Goal: Task Accomplishment & Management: Manage account settings

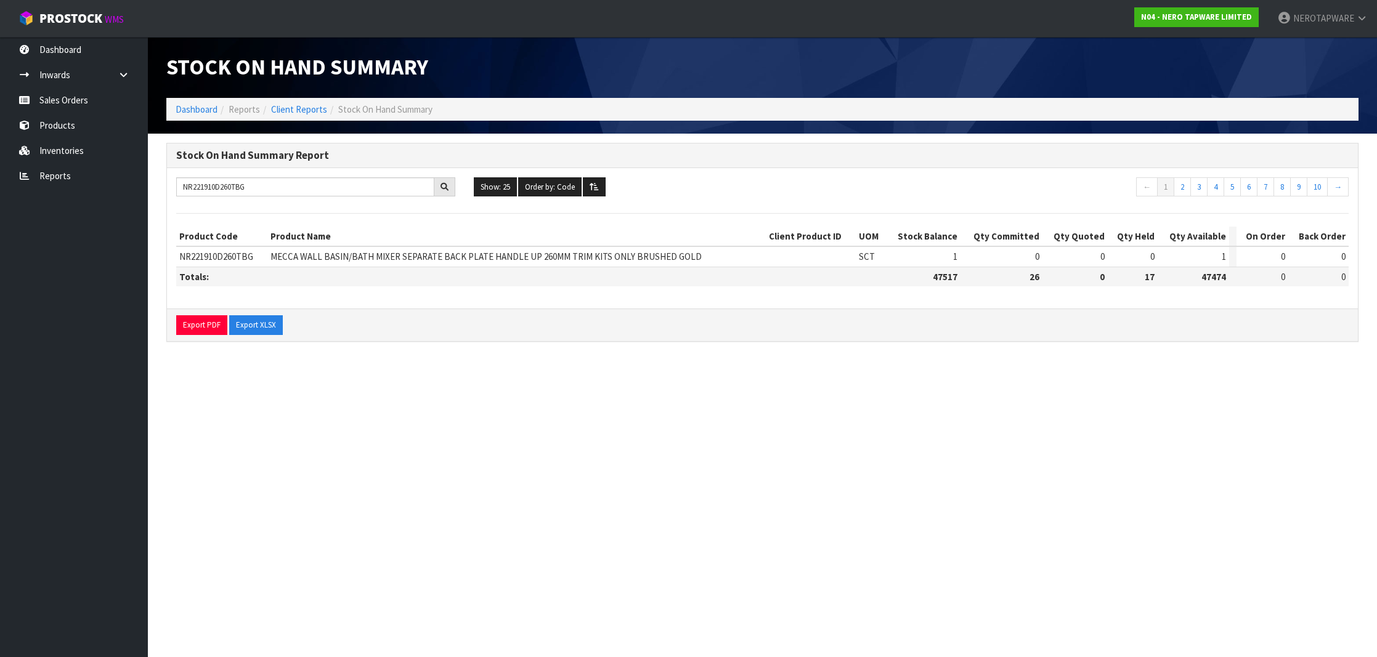
type input "NR221910D260TBG"
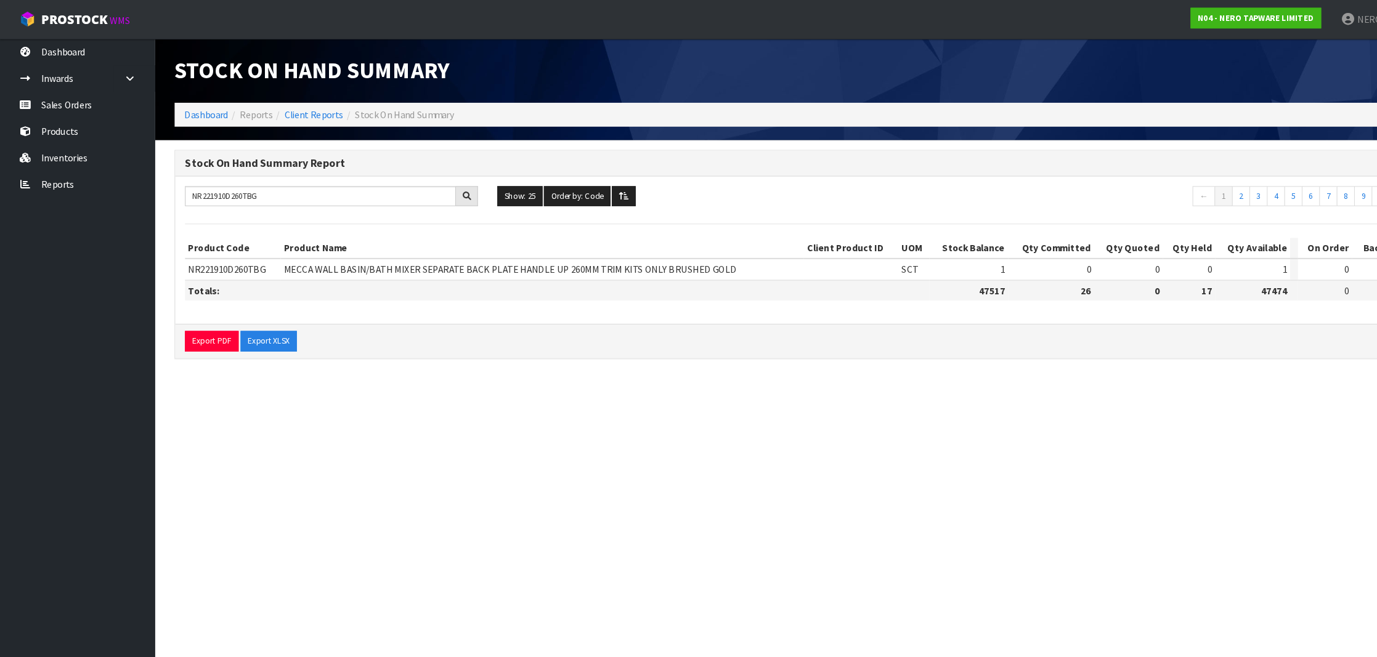
click at [56, 100] on link "Sales Orders" at bounding box center [74, 99] width 148 height 25
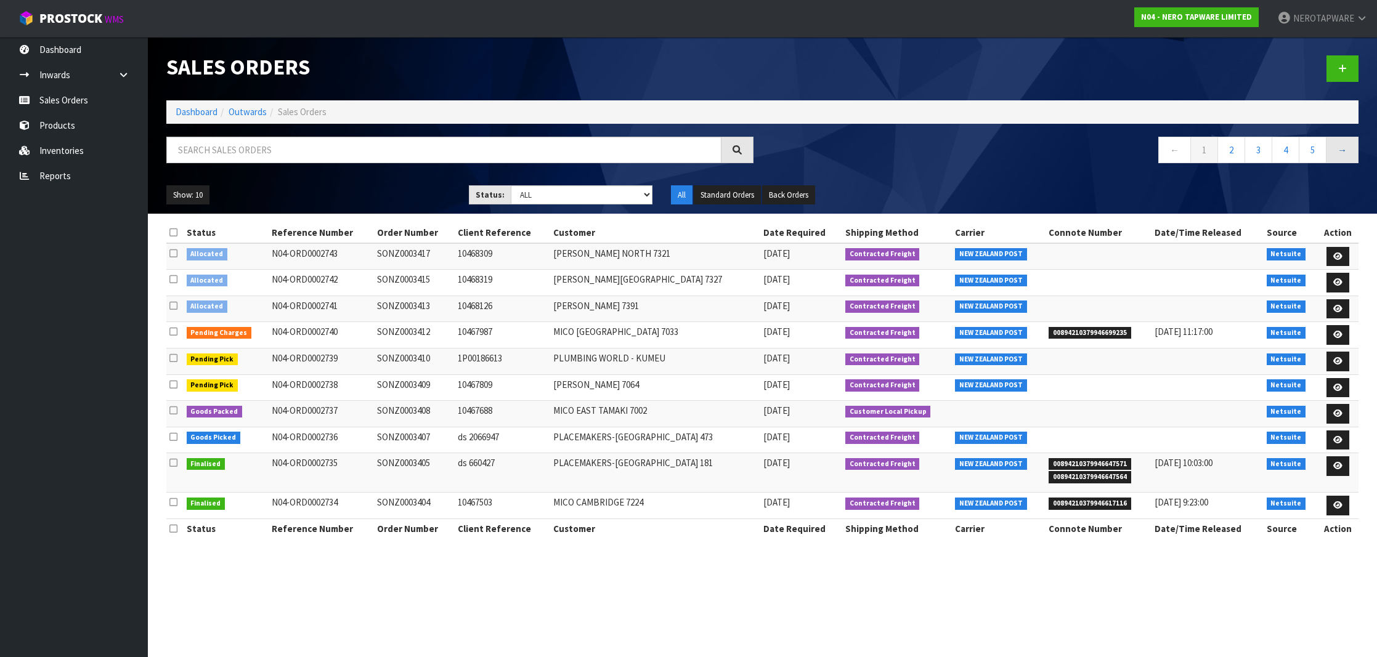
click at [1343, 152] on link "→" at bounding box center [1342, 150] width 33 height 26
click at [1318, 153] on link "5" at bounding box center [1313, 150] width 28 height 26
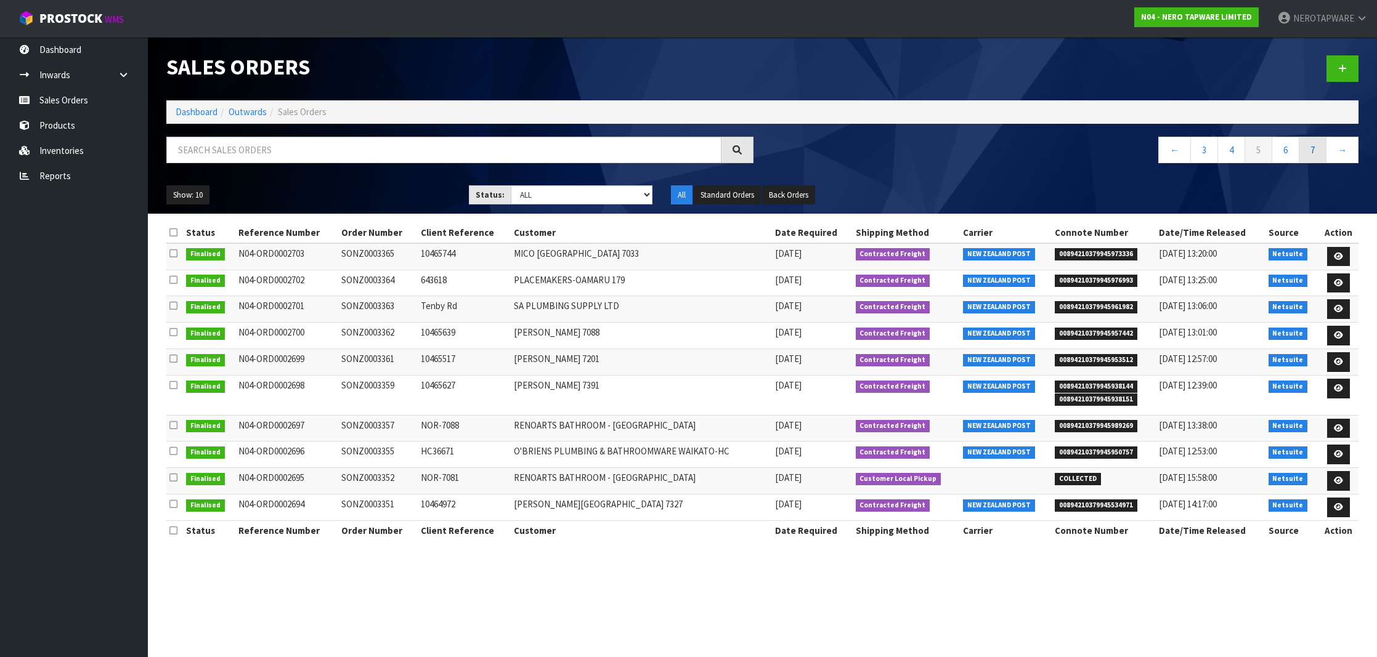
click at [1318, 153] on link "7" at bounding box center [1313, 150] width 28 height 26
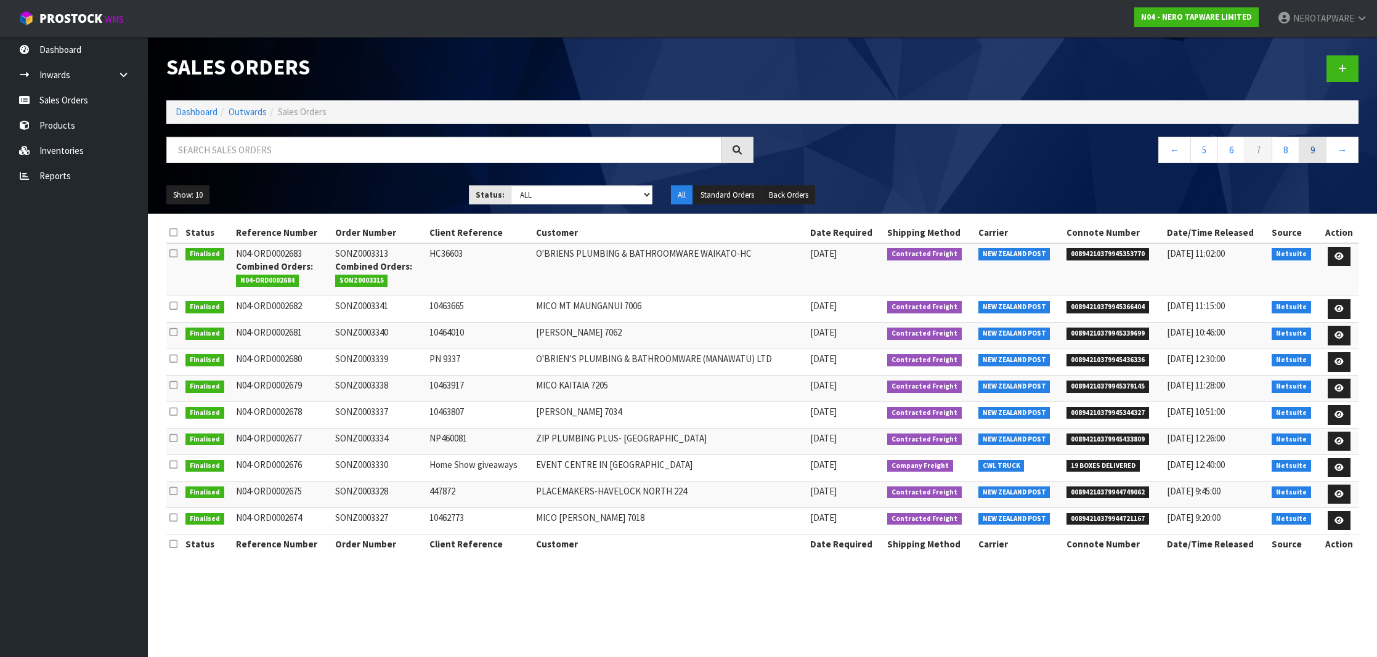
click at [1318, 153] on link "9" at bounding box center [1313, 150] width 28 height 26
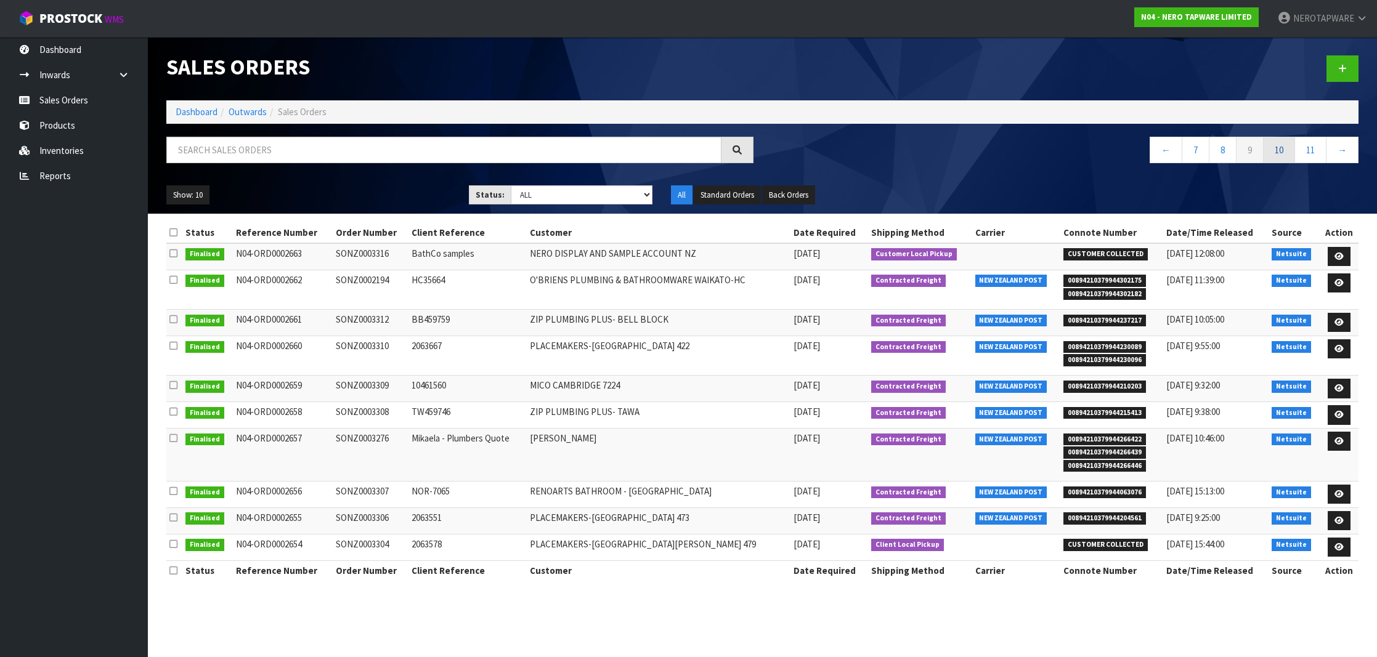
click at [1283, 152] on link "10" at bounding box center [1279, 150] width 32 height 26
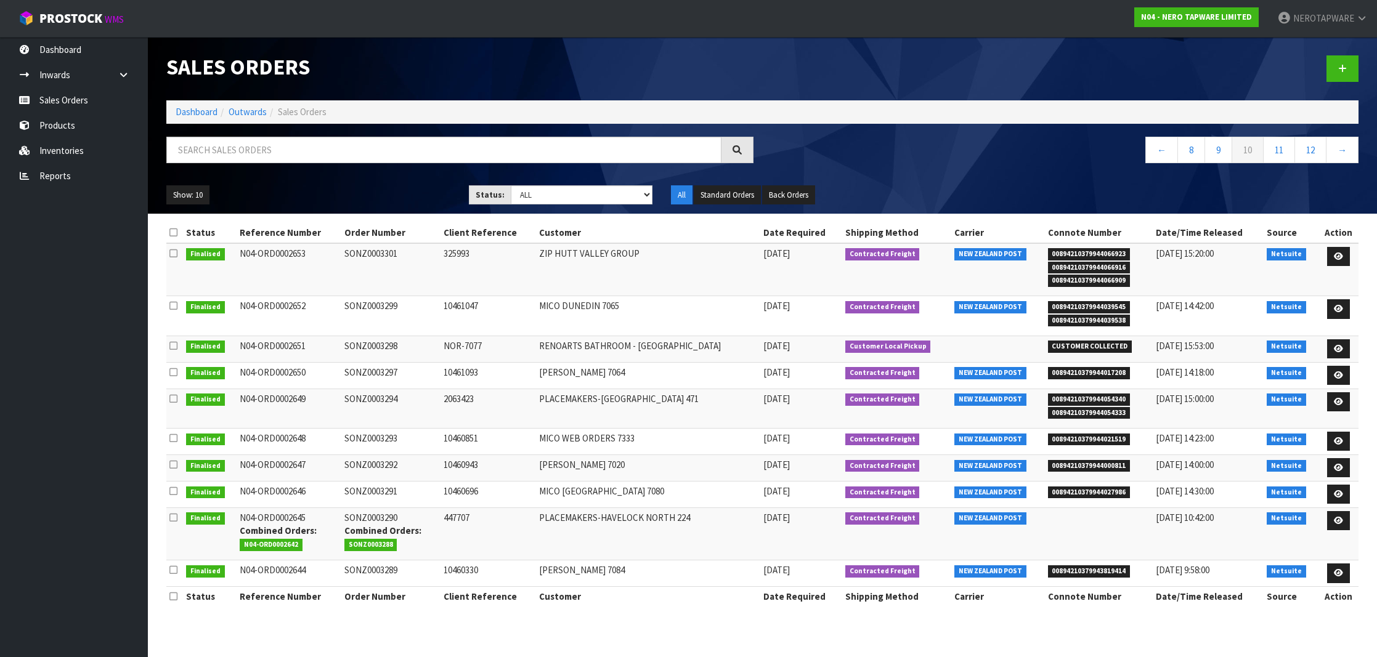
click at [1057, 247] on li "00894210379944066923" at bounding box center [1099, 253] width 102 height 13
click at [1059, 250] on span "00894210379944066923" at bounding box center [1089, 254] width 83 height 12
copy span "00894210379944066923"
click at [69, 93] on link "Sales Orders" at bounding box center [74, 99] width 148 height 25
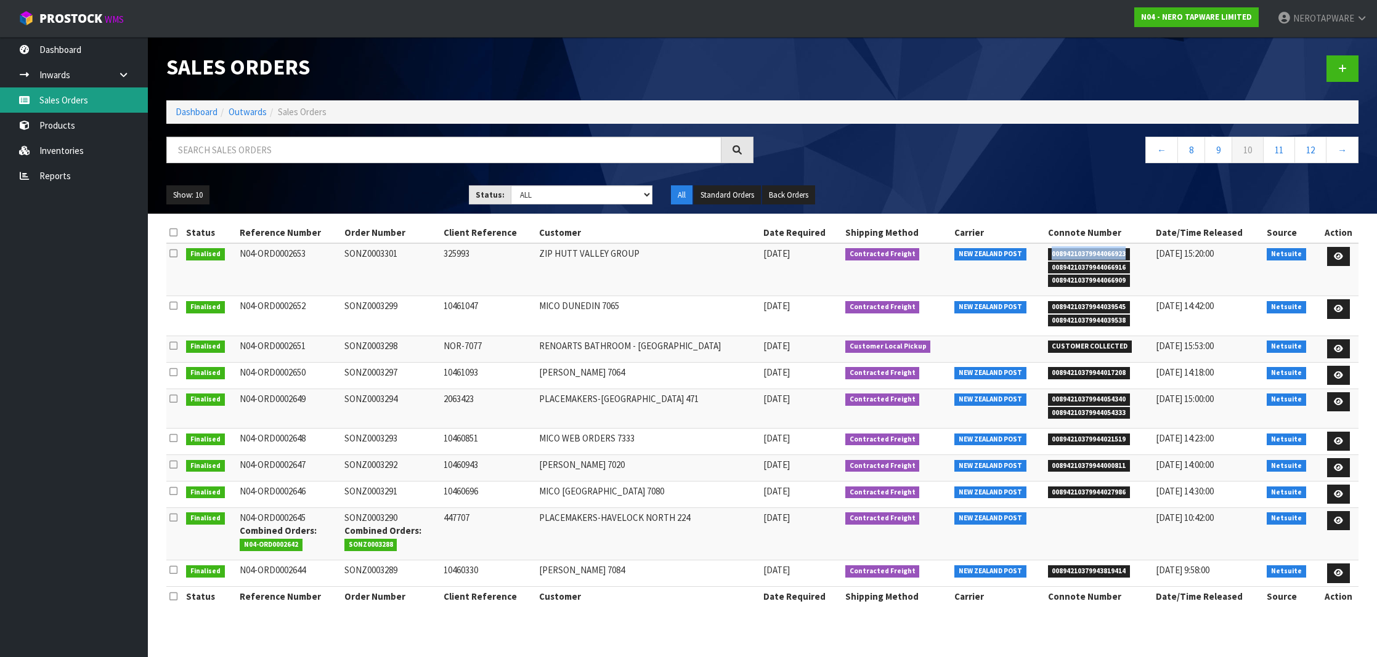
click at [95, 103] on link "Sales Orders" at bounding box center [74, 99] width 148 height 25
click at [56, 129] on link "Products" at bounding box center [74, 125] width 148 height 25
copy span "00894210379944066923"
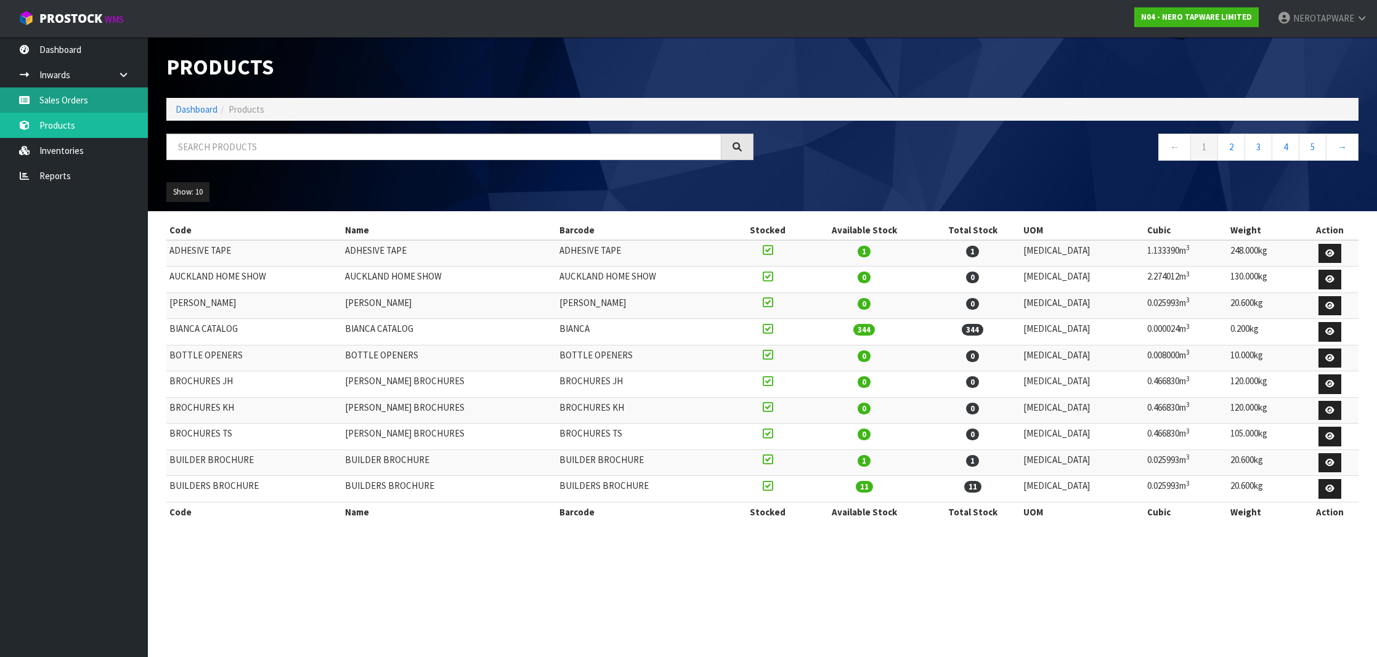
click at [84, 98] on link "Sales Orders" at bounding box center [74, 99] width 148 height 25
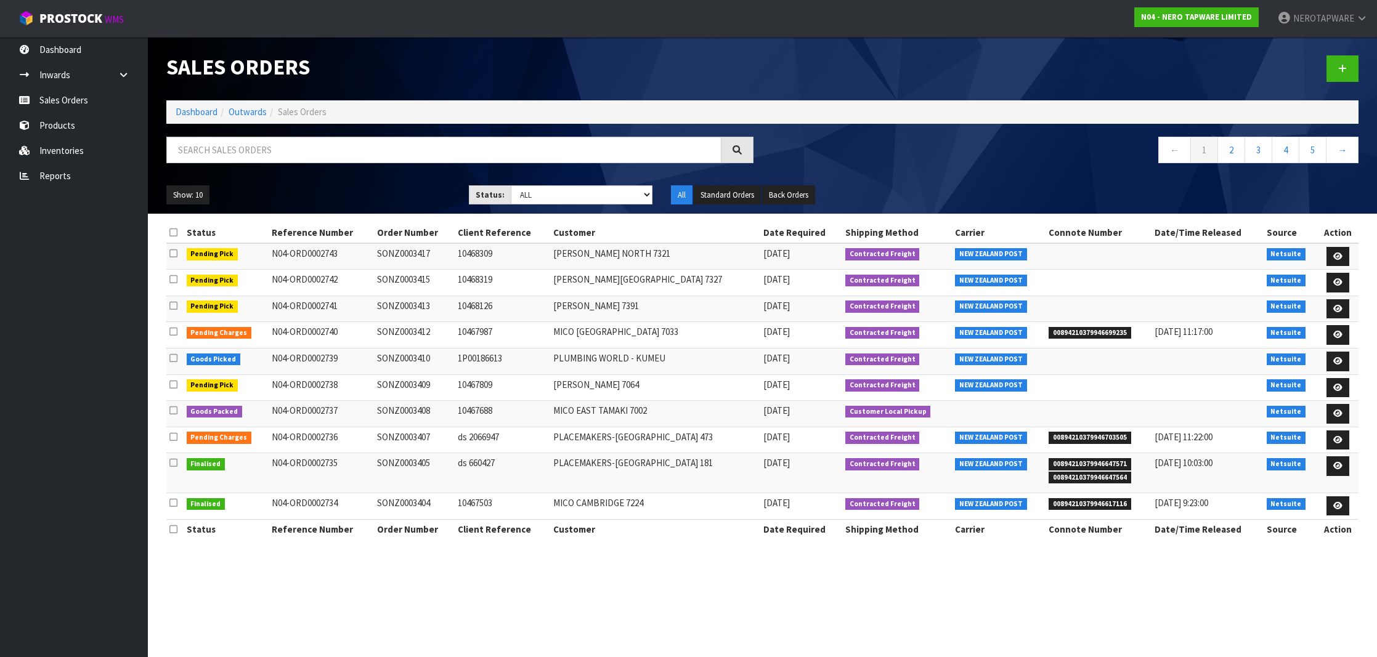
click at [296, 280] on td "N04-ORD0002742" at bounding box center [321, 283] width 105 height 26
drag, startPoint x: 194, startPoint y: 277, endPoint x: 238, endPoint y: 279, distance: 44.4
click at [238, 279] on td "Pending Pick" at bounding box center [227, 283] width 86 height 26
copy span "Pending Pick"
click at [288, 186] on ul "Show: 10 5 10 25 50" at bounding box center [308, 195] width 284 height 20
